Goal: Information Seeking & Learning: Learn about a topic

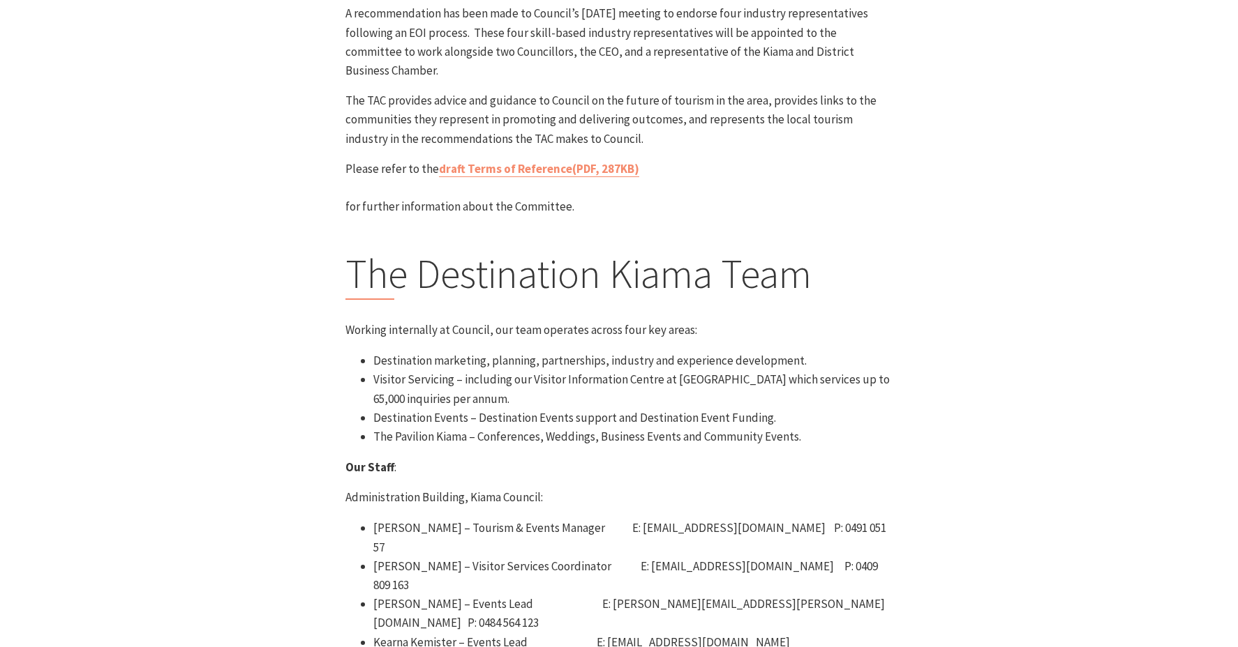
scroll to position [27, 0]
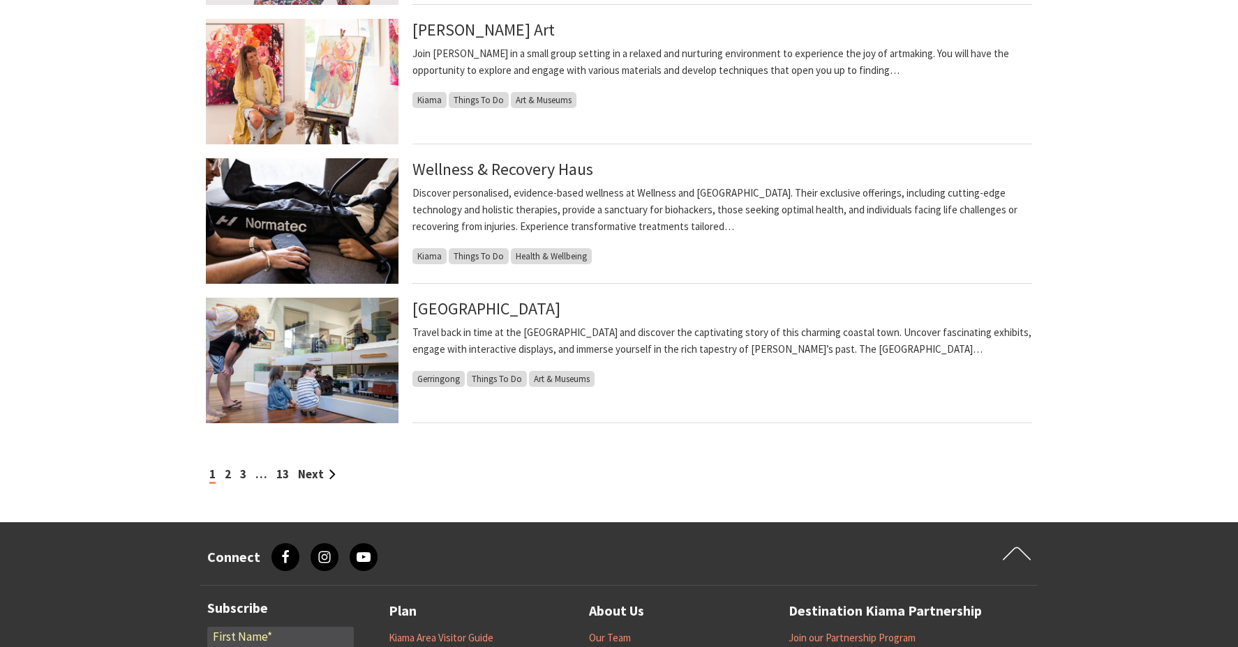
scroll to position [1350, 0]
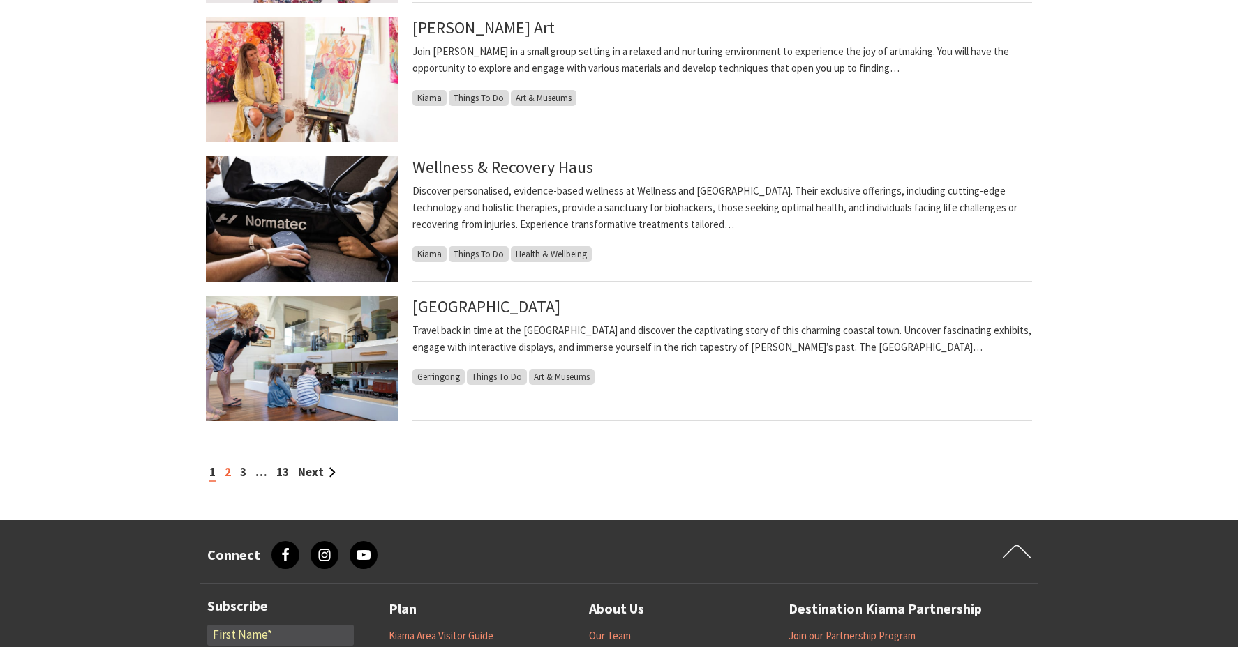
click at [227, 472] on link "2" at bounding box center [228, 472] width 6 height 15
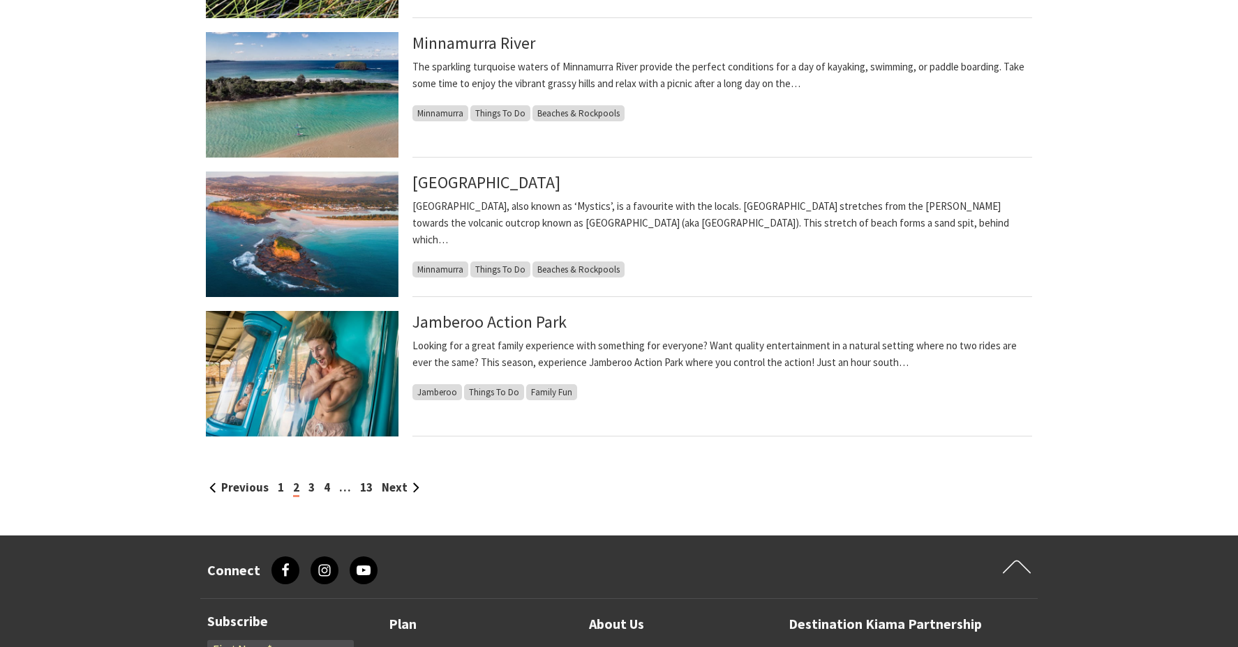
scroll to position [1336, 0]
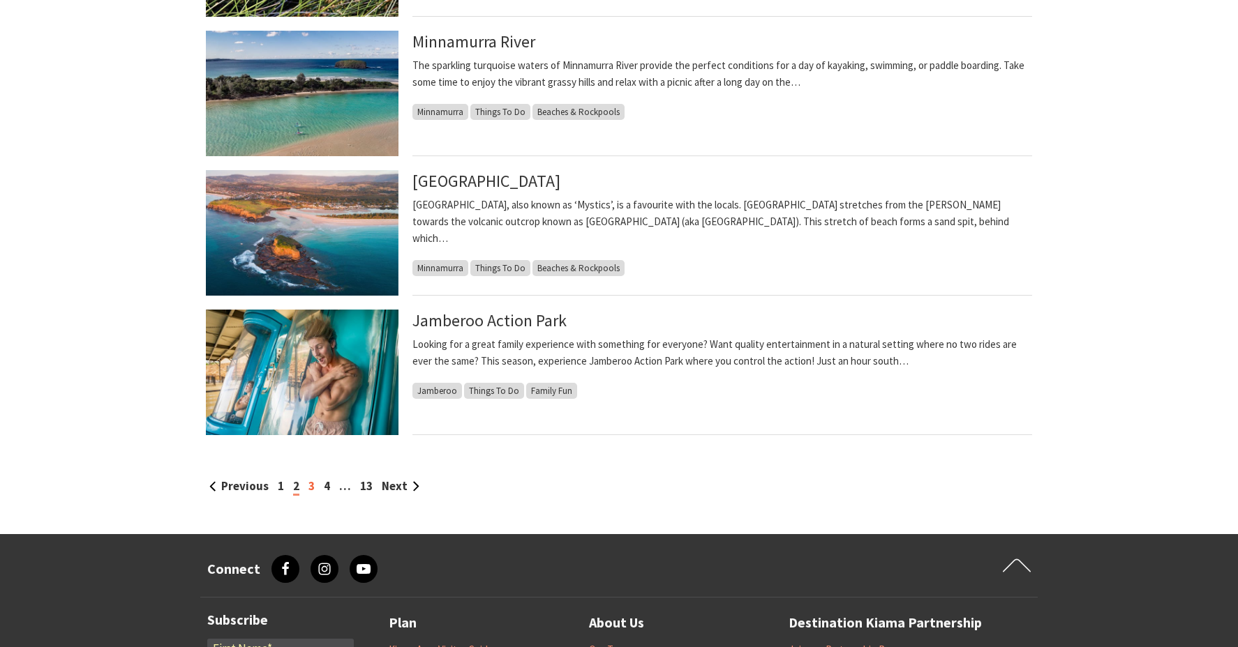
click at [310, 488] on link "3" at bounding box center [311, 486] width 6 height 15
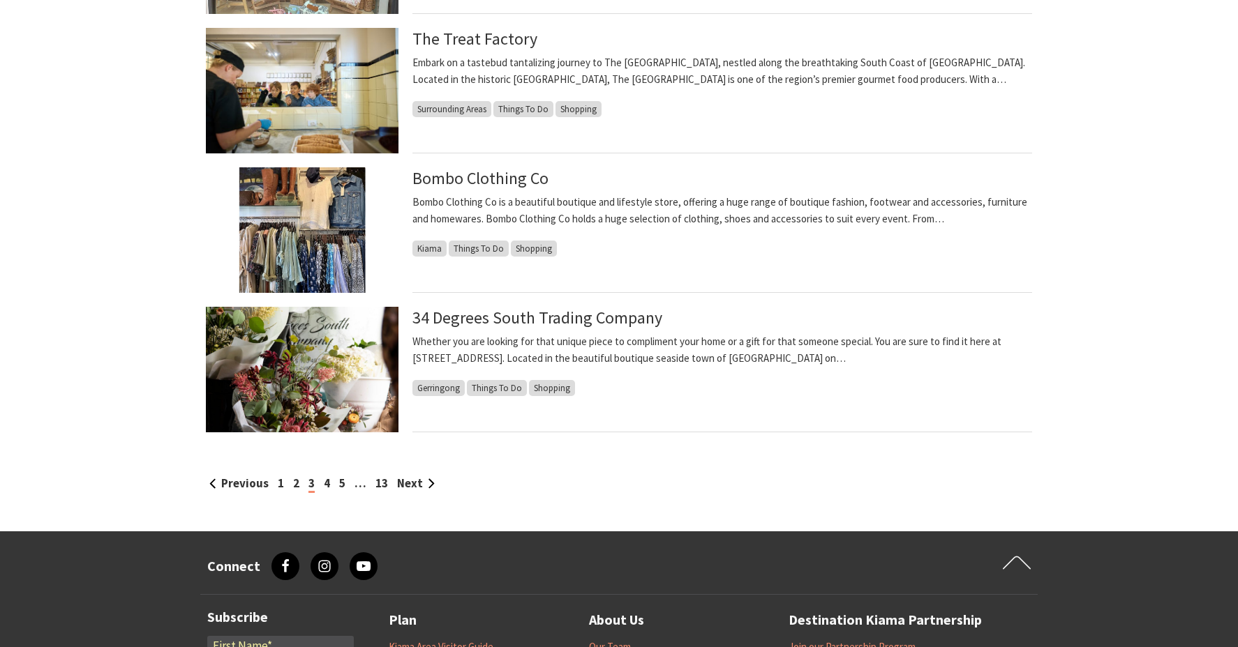
scroll to position [1365, 0]
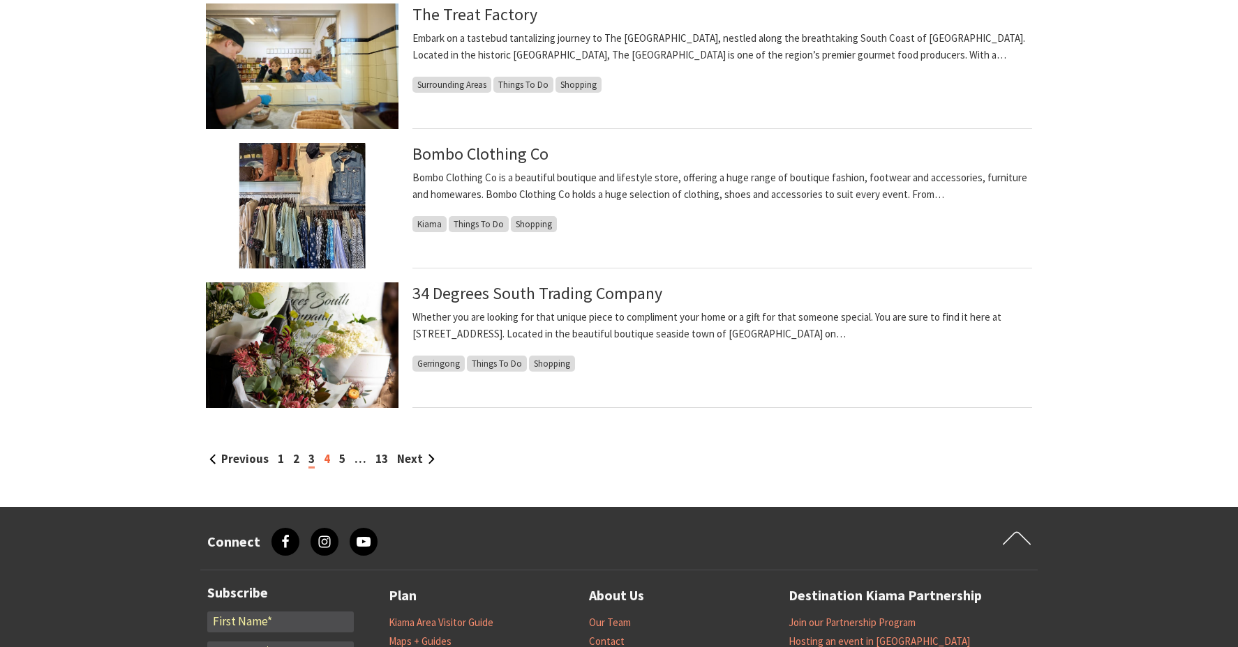
click at [324, 457] on link "4" at bounding box center [327, 458] width 6 height 15
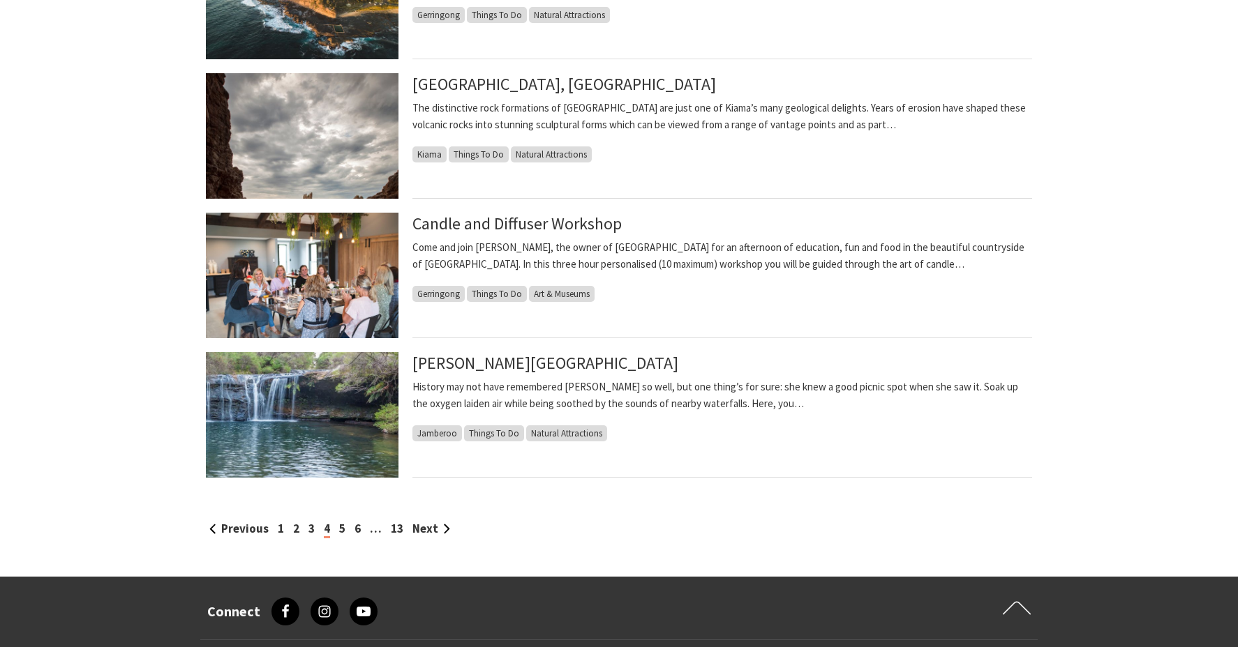
scroll to position [1389, 0]
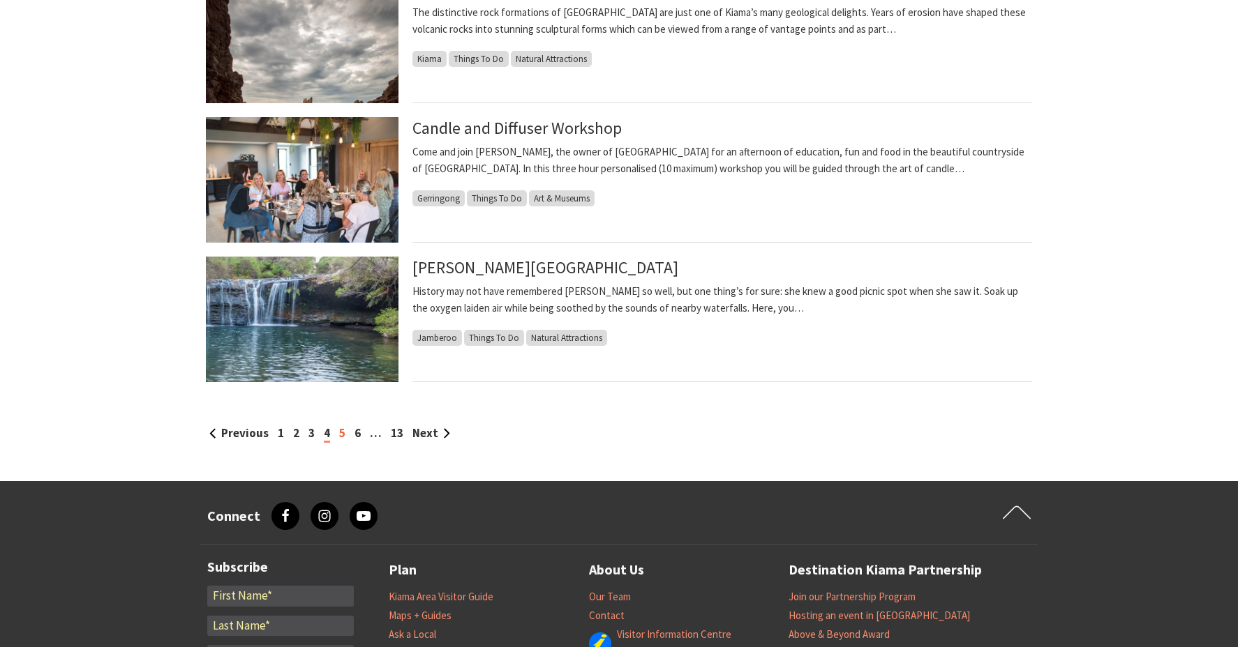
click at [342, 434] on link "5" at bounding box center [342, 433] width 6 height 15
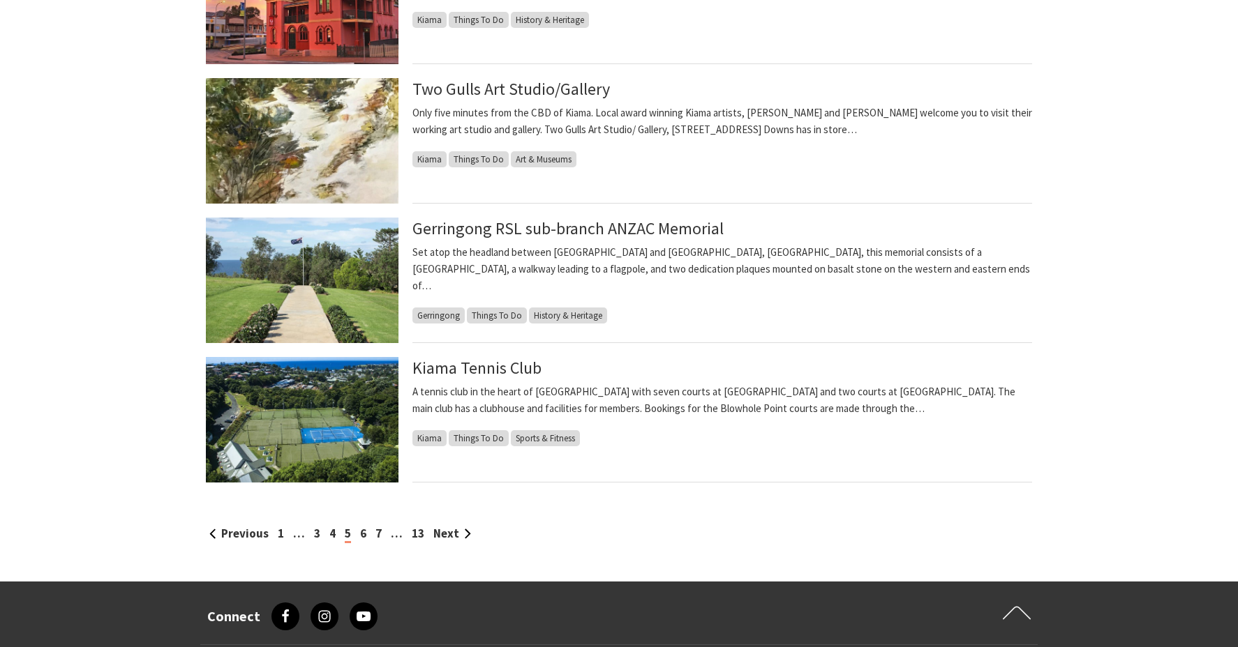
scroll to position [1401, 0]
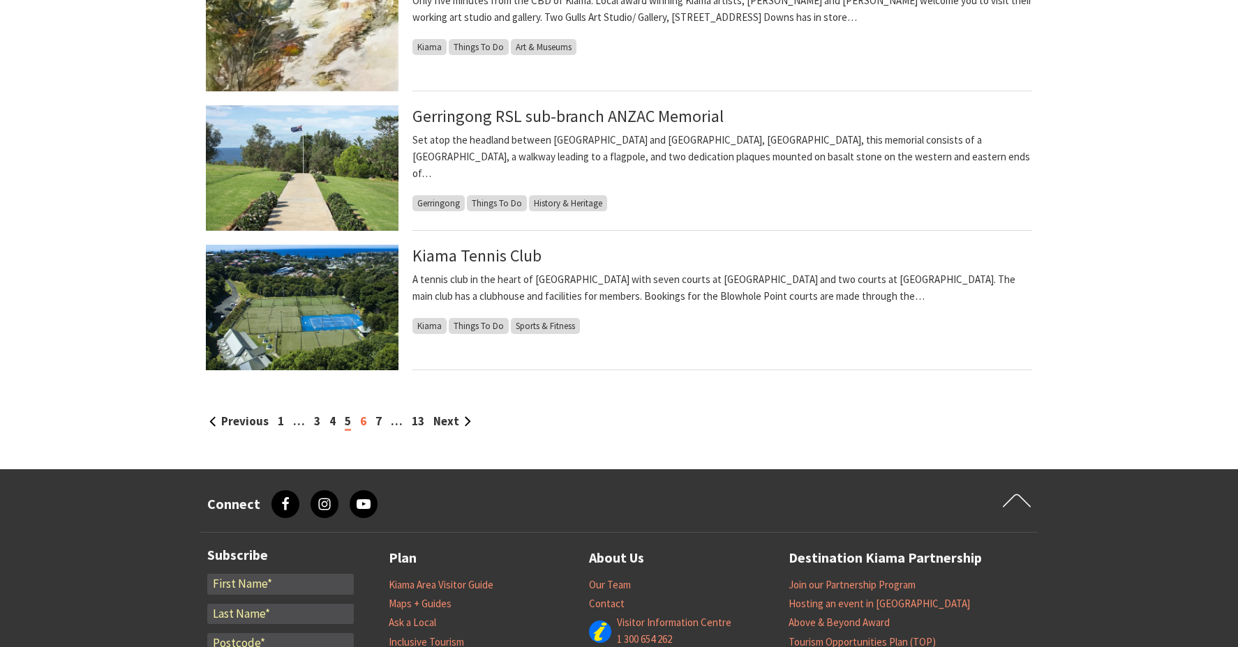
click at [363, 423] on link "6" at bounding box center [363, 421] width 6 height 15
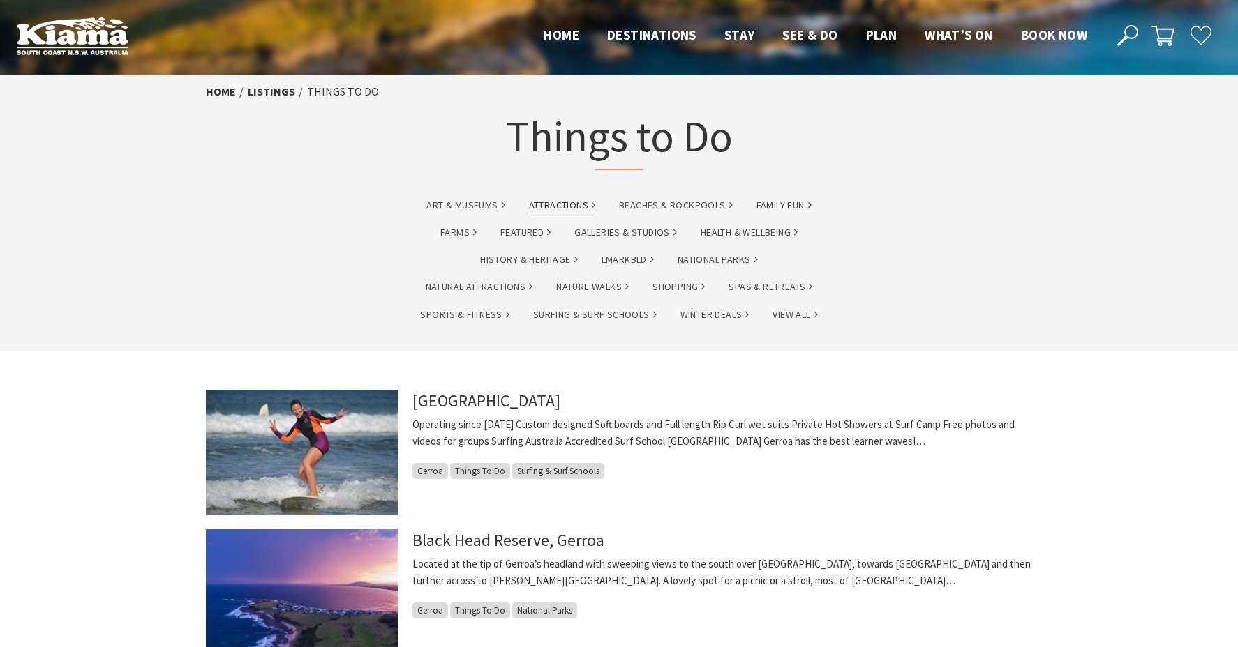
click at [557, 205] on link "Attractions" at bounding box center [562, 205] width 66 height 16
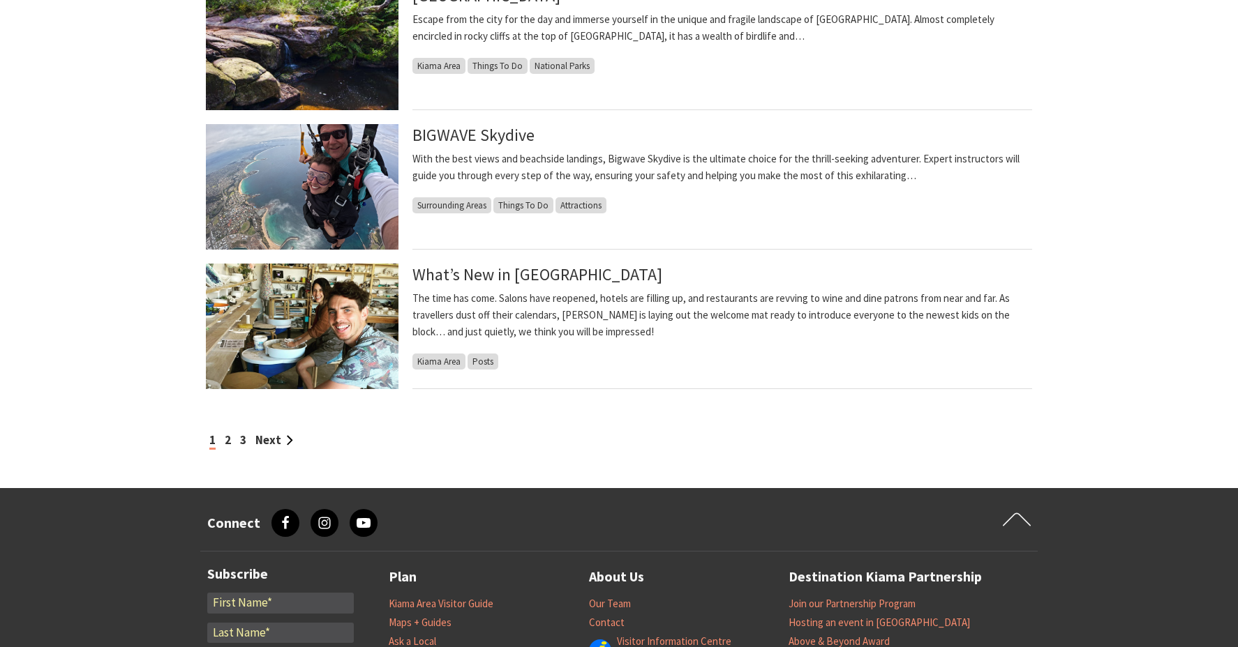
scroll to position [1157, 0]
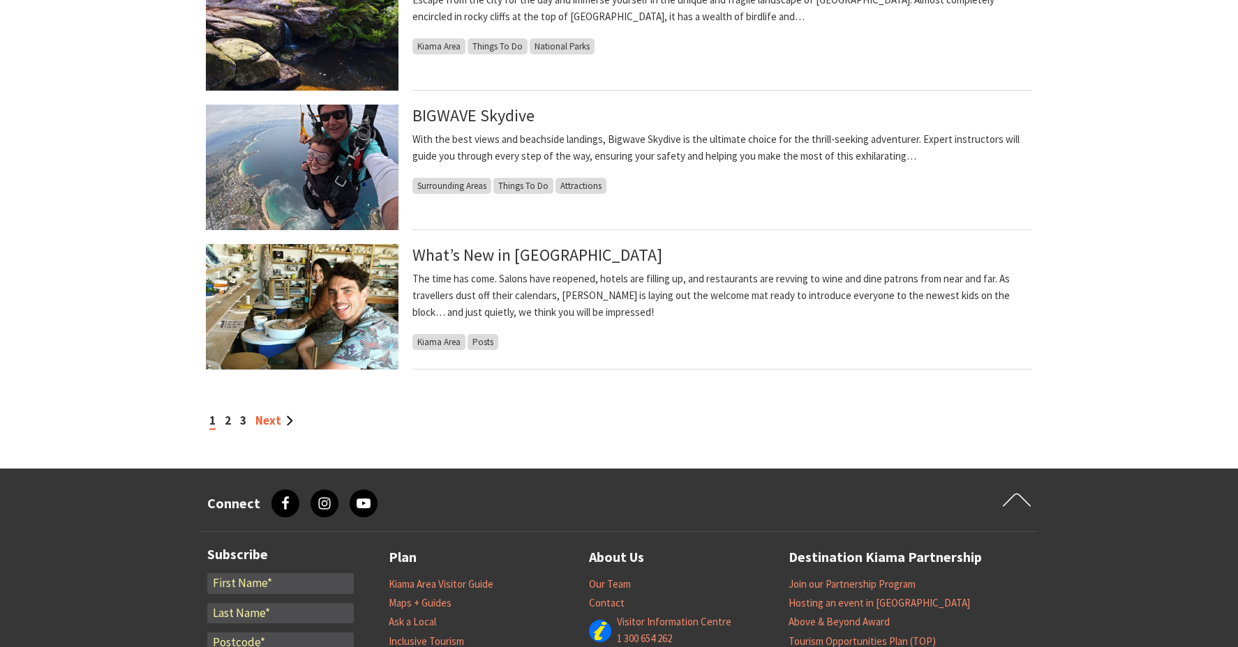
click at [270, 417] on link "Next" at bounding box center [274, 420] width 38 height 15
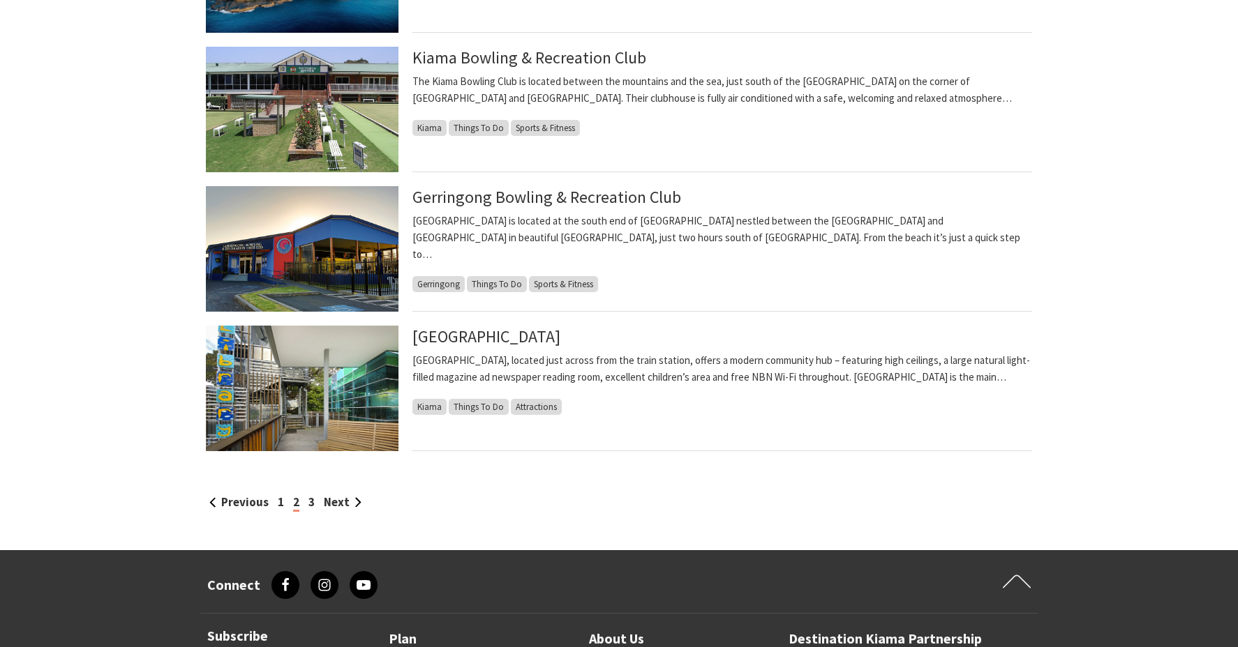
scroll to position [1102, 0]
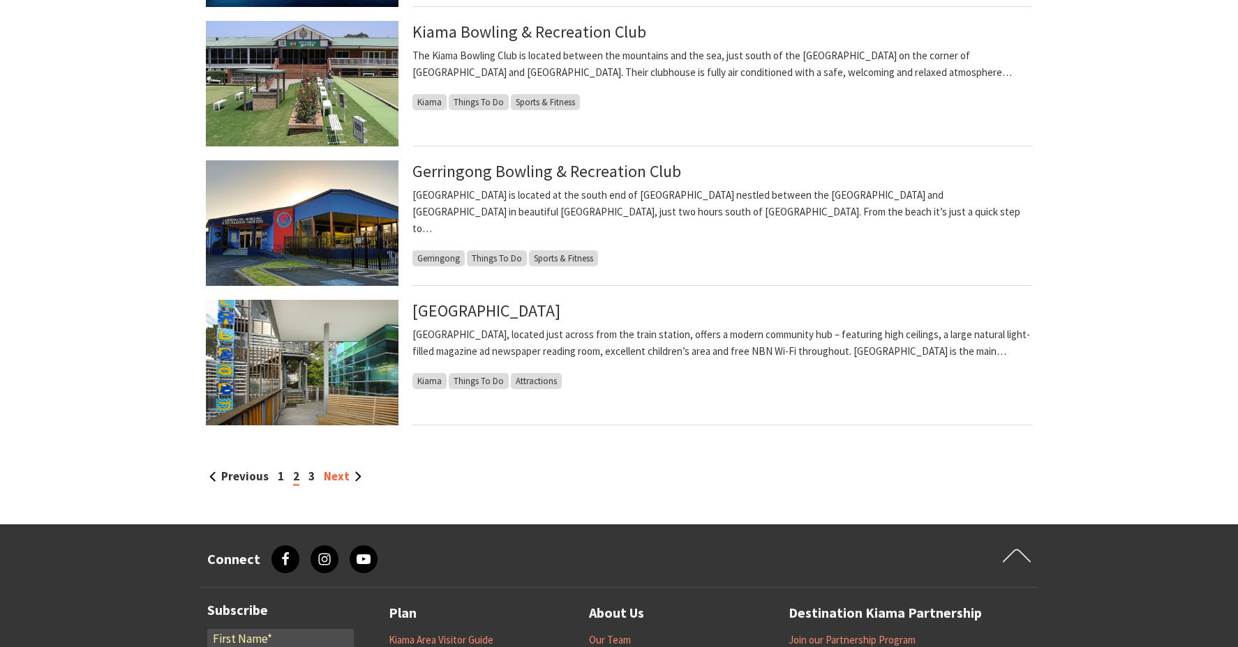
click at [341, 475] on link "Next" at bounding box center [343, 476] width 38 height 15
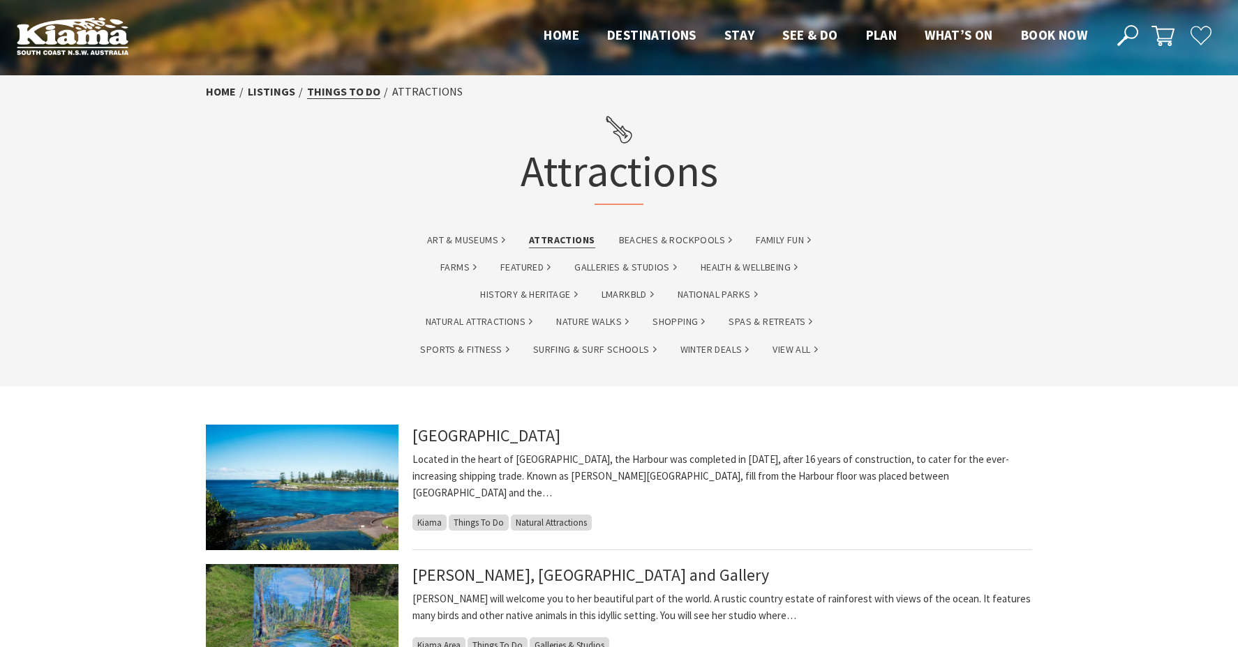
click at [352, 89] on link "Things To Do" at bounding box center [343, 91] width 73 height 15
